Goal: Task Accomplishment & Management: Use online tool/utility

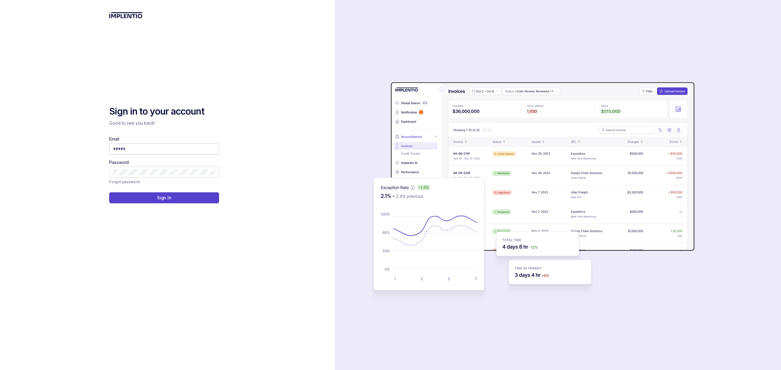
click at [173, 147] on input "Email" at bounding box center [164, 149] width 102 height 6
click at [0, 370] on com-1password-button at bounding box center [0, 370] width 0 height 0
click at [137, 150] on input "Email" at bounding box center [164, 149] width 102 height 6
type input "**********"
